Goal: Find specific page/section: Find specific page/section

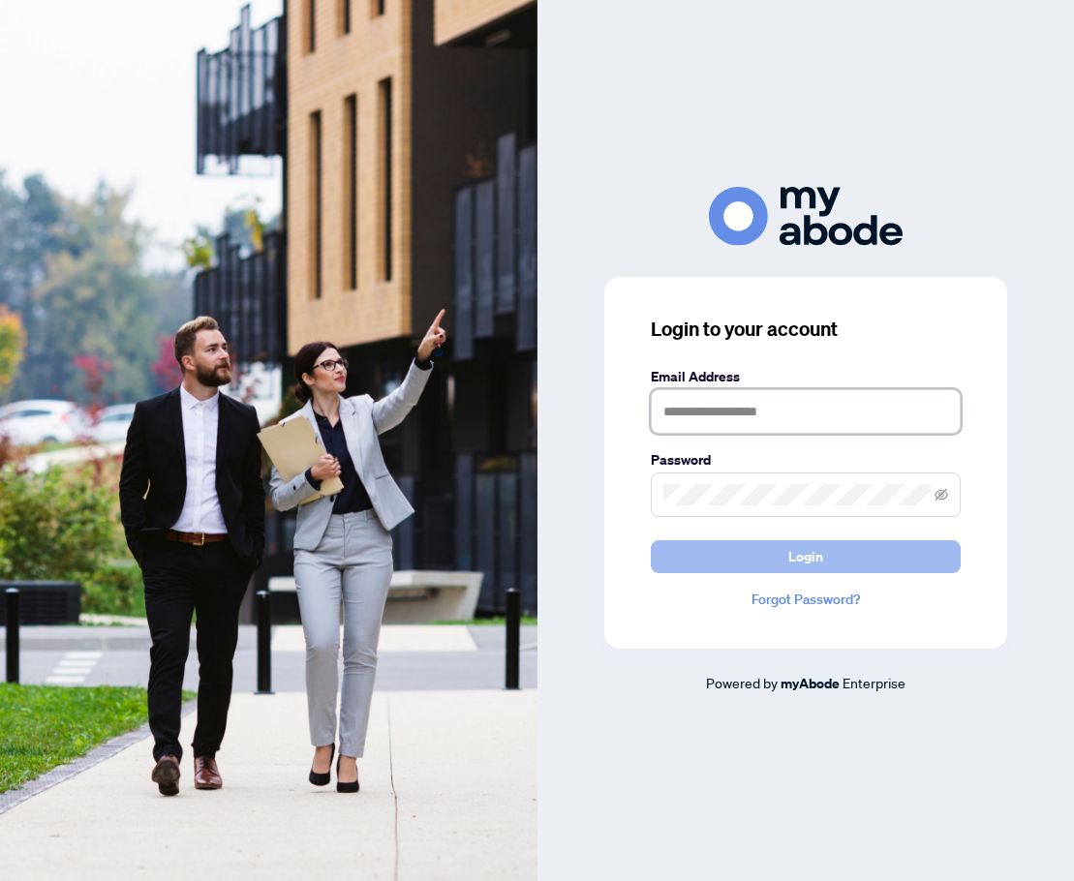
type input "**********"
click at [810, 563] on span "Login" at bounding box center [805, 556] width 35 height 31
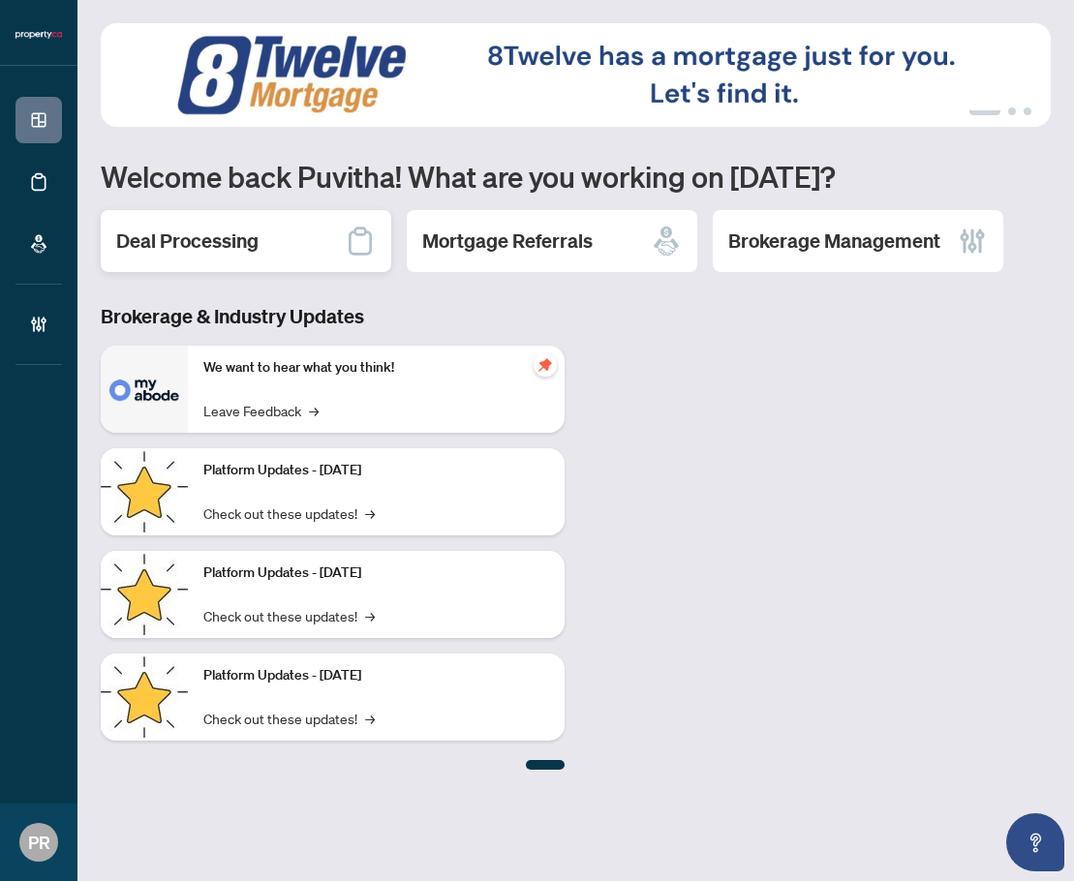
click at [157, 235] on h2 "Deal Processing" at bounding box center [187, 240] width 142 height 27
